Goal: Navigation & Orientation: Find specific page/section

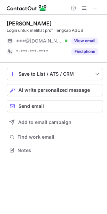
scroll to position [3, 3]
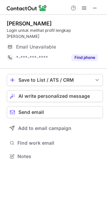
scroll to position [3, 3]
